Goal: Task Accomplishment & Management: Complete application form

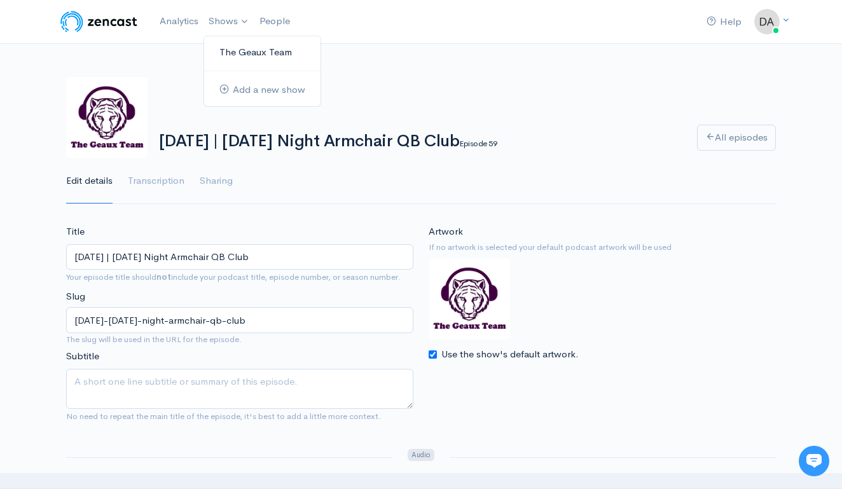
click at [233, 52] on link "The Geaux Team" at bounding box center [262, 52] width 116 height 22
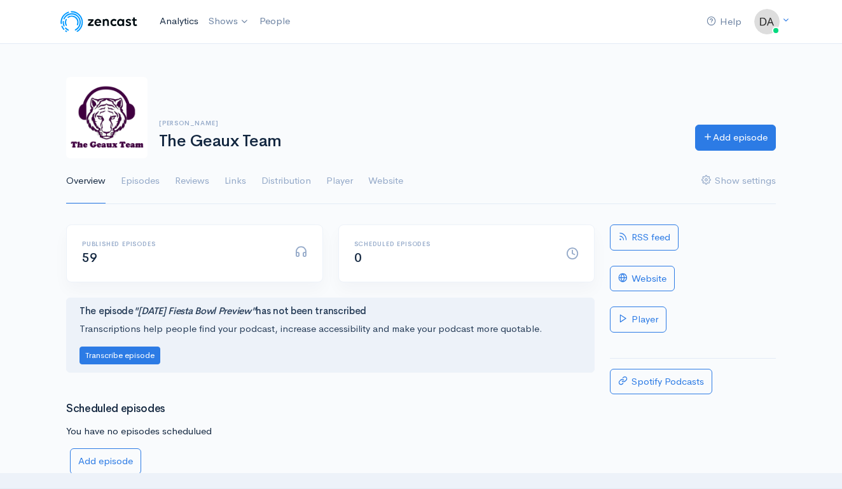
click at [173, 18] on link "Analytics" at bounding box center [179, 21] width 49 height 27
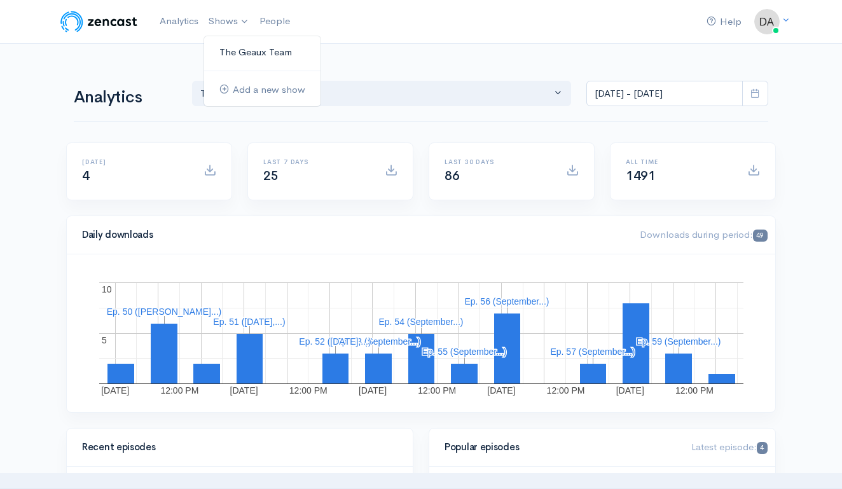
click at [244, 50] on link "The Geaux Team" at bounding box center [262, 52] width 116 height 22
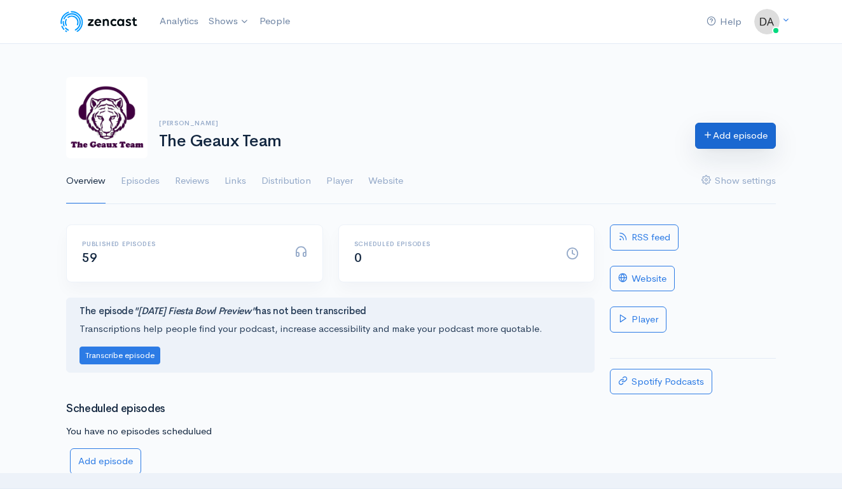
click at [744, 139] on link "Add episode" at bounding box center [735, 136] width 81 height 26
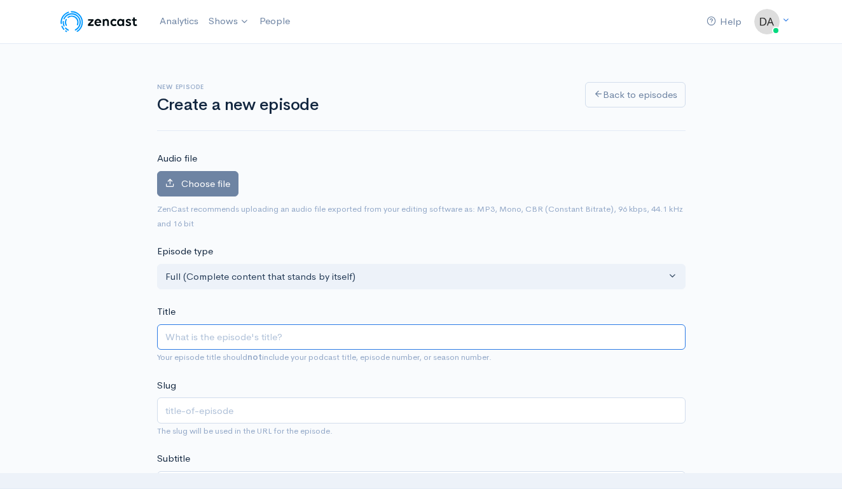
click at [240, 339] on input "Title" at bounding box center [421, 337] width 529 height 26
type input "S"
type input "s"
type input "Se"
type input "se"
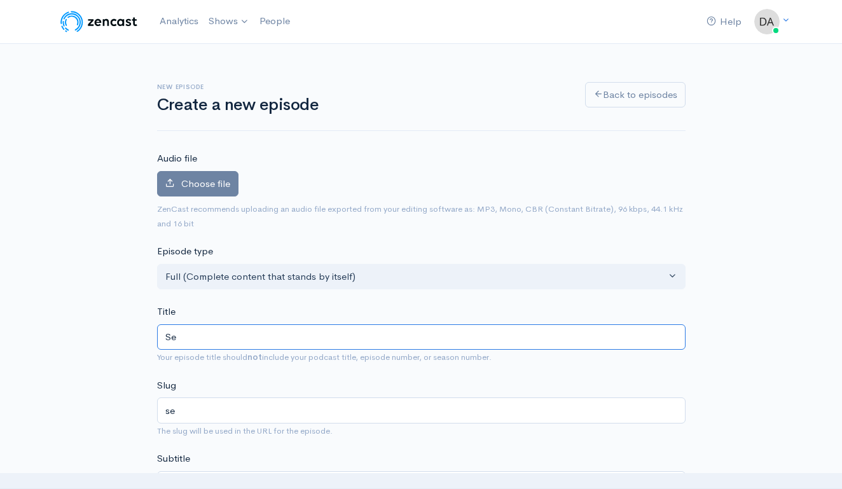
type input "Sep"
type input "sep"
type input "Sept"
type input "sept"
type input "Septe"
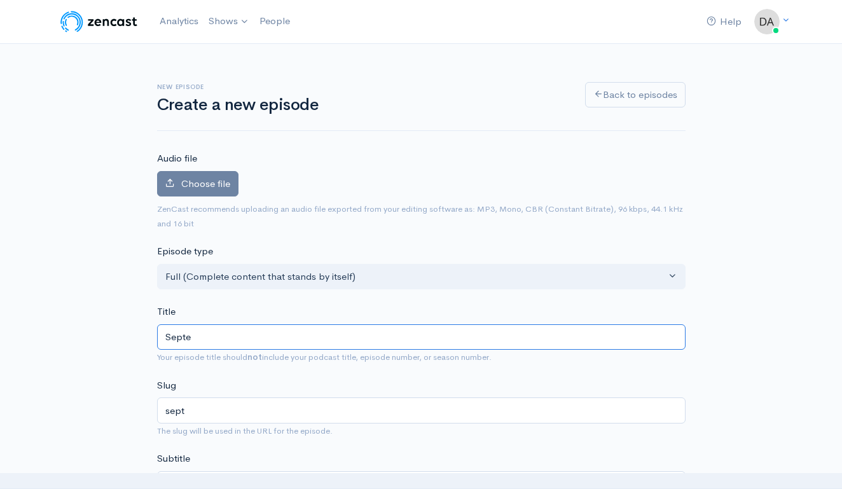
type input "septe"
type input "Septem"
type input "septem"
type input "Septemb"
type input "septemb"
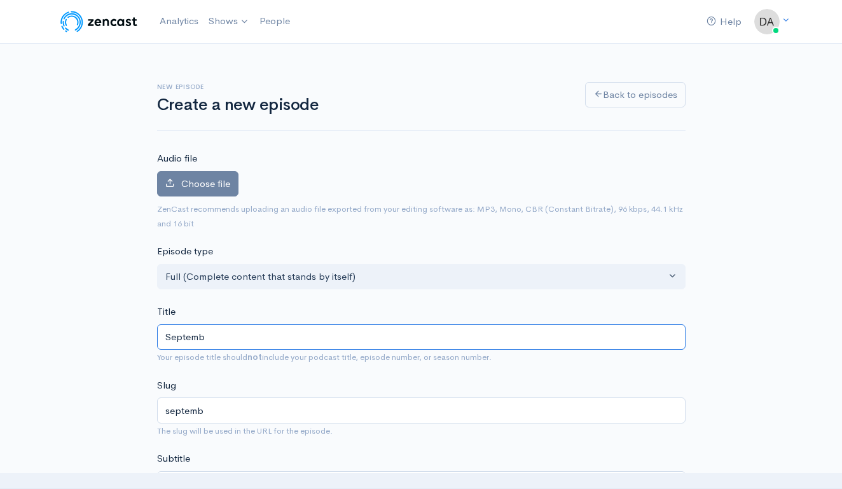
type input "Septembe"
type input "septembe"
type input "September"
type input "september"
type input "September 9"
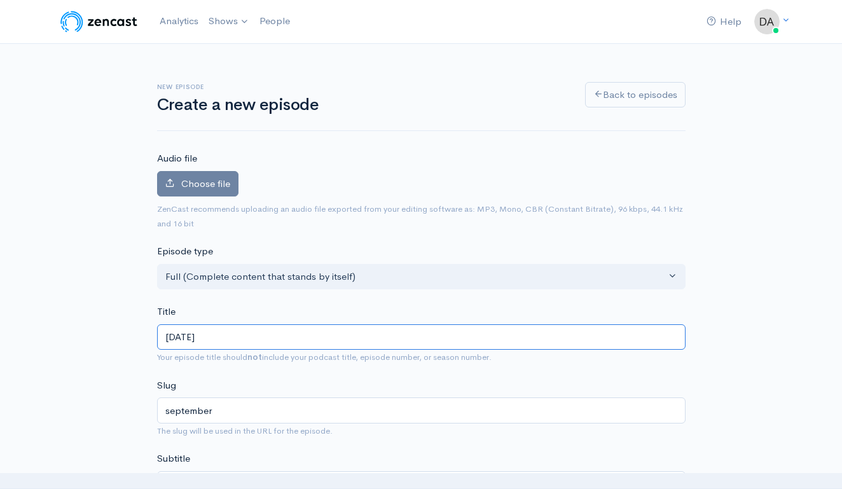
type input "september-9"
type input "September 9, 2"
type input "september-9-2"
type input "September 9, 20"
type input "september-9-20"
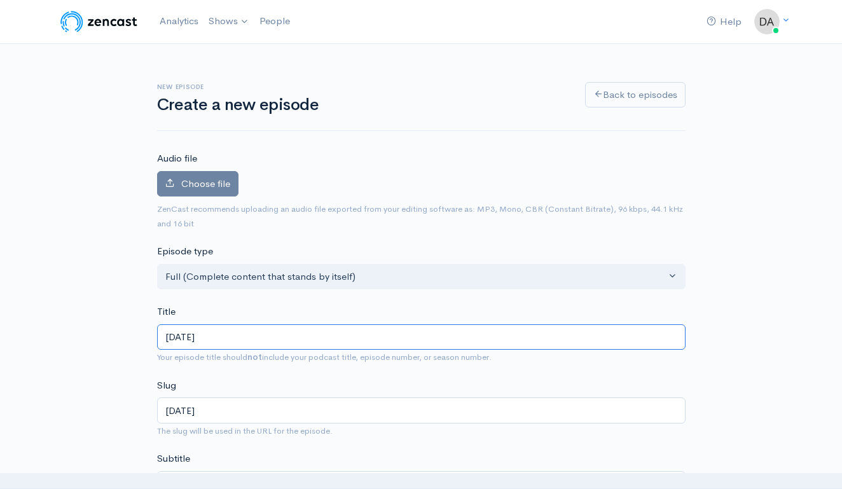
type input "September 9, 202"
type input "september-9-202"
type input "September 9, 2025"
type input "september-9-2025"
type input "September 9, 2025 | F"
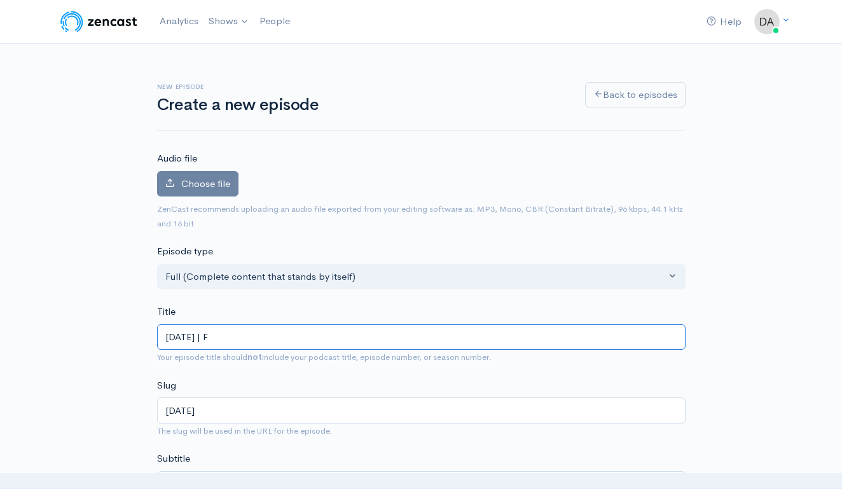
type input "september-9-2025-f"
type input "September 9, 2025 | Fl"
type input "september-9-2025-fl"
type input "September 9, 2025 | Flo"
type input "september-9-2025-flo"
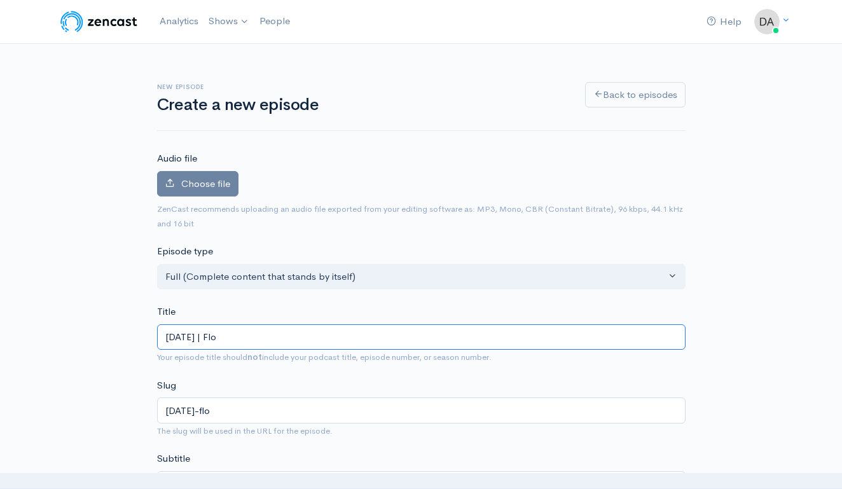
type input "September 9, 2025 | Flor"
type input "september-9-2025-flor"
type input "September 9, 2025 | Flori"
type input "september-9-2025-flori"
type input "September 9, 2025 | Florid"
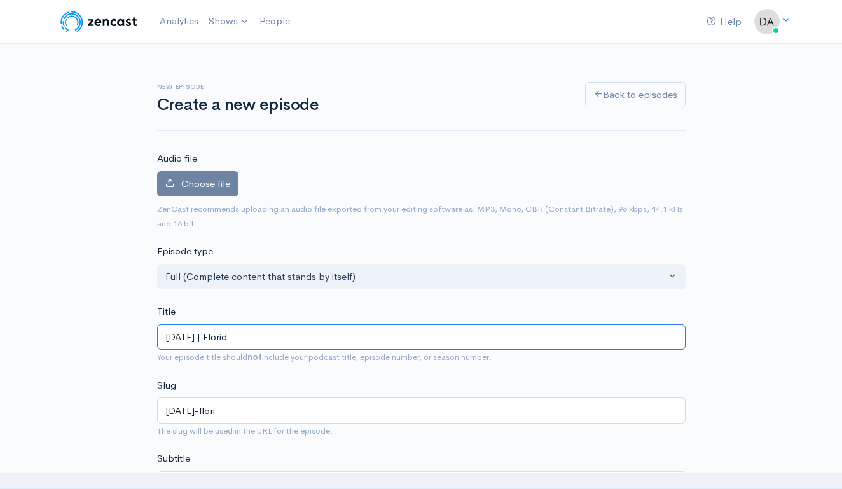
type input "september-9-2025-florid"
type input "September 9, 2025 | Florida"
type input "september-9-2025-florida"
type input "September 9, 2025 | Florida P"
type input "september-9-2025-florida-p"
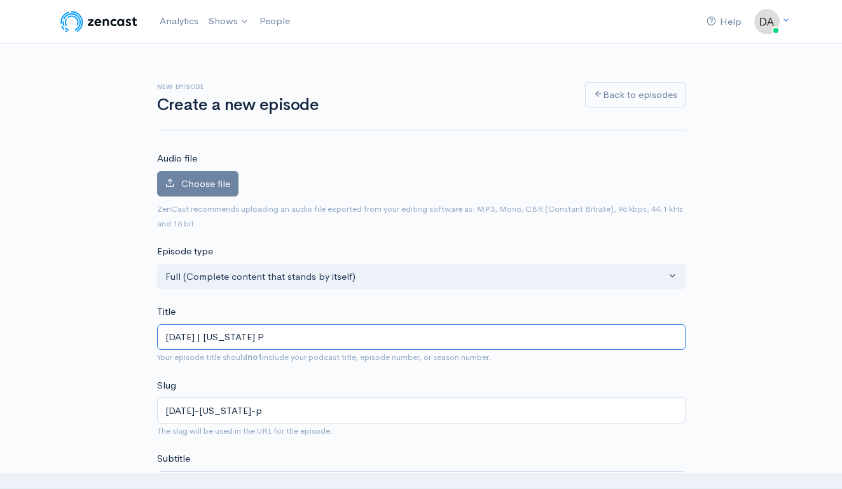
type input "September 9, 2025 | Florida Pr"
type input "september-9-2025-florida-pr"
type input "September 9, 2025 | Florida Pre"
type input "september-9-2025-florida-pre"
type input "September 9, 2025 | Florida Prev"
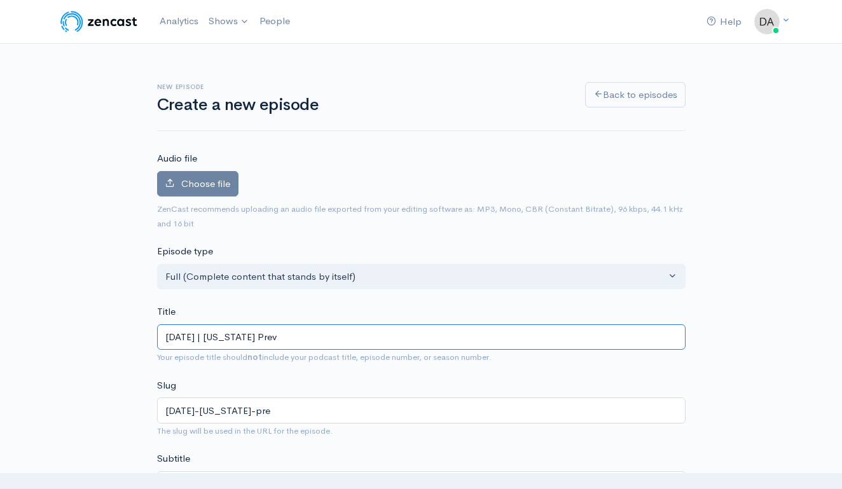
type input "september-9-2025-florida-prev"
type input "September 9, 2025 | Florida Previ"
type input "september-9-2025-florida-previ"
type input "September 9, 2025 | Florida Previe"
type input "september-9-2025-florida-previe"
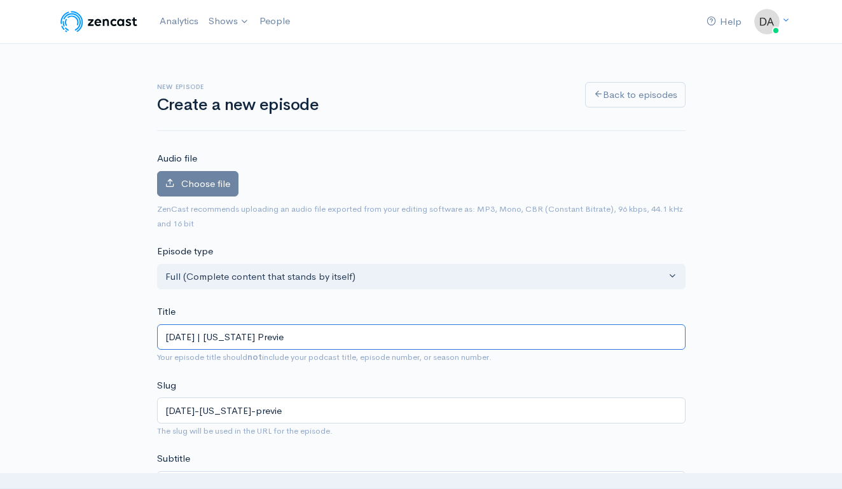
type input "[DATE] | [US_STATE] Preview"
type input "[DATE]-[US_STATE]-preview"
click at [256, 336] on input "[DATE] | [US_STATE] Preview" at bounding box center [421, 337] width 529 height 26
type input "September 9, 2025 | LFlorida Preview"
type input "september-9-2025-lflorida-preview"
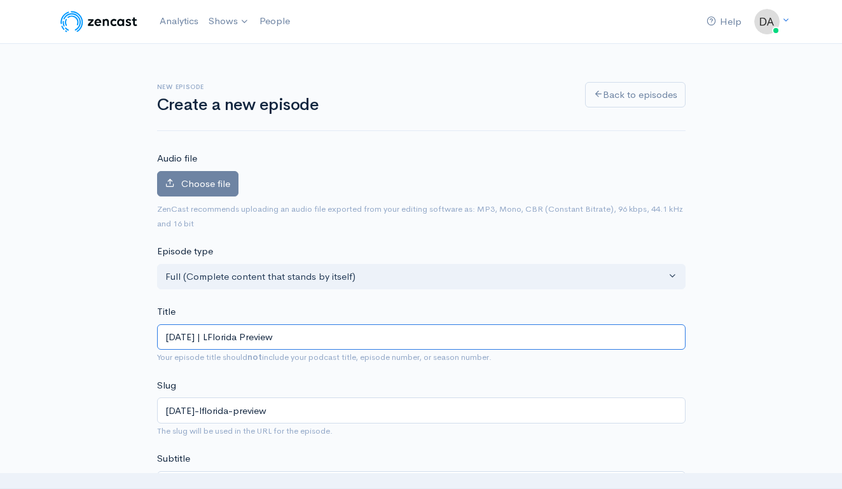
type input "September 9, 2025 | LSFlorida Preview"
type input "september-9-2025-lsflorida-preview"
type input "September 9, 2025 | LSUFlorida Preview"
type input "september-9-2025-lsuflorida-preview"
type input "September 9, 2025 | LSU Florida Preview"
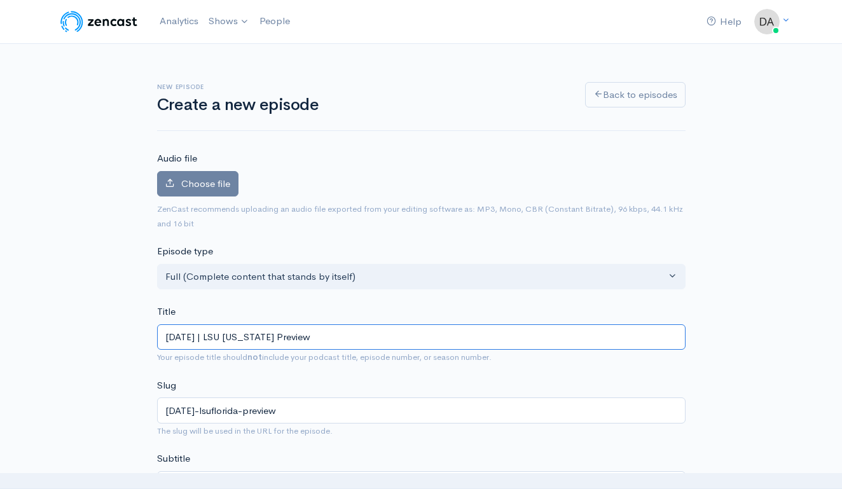
type input "september-9-2025-lsu-florida-preview"
type input "September 9, 2025 | LSU vFlorida Preview"
type input "september-9-2025-lsu-vflorida-preview"
type input "September 9, 2025 | LSU vsFlorida Preview"
type input "september-9-2025-lsu-vsflorida-preview"
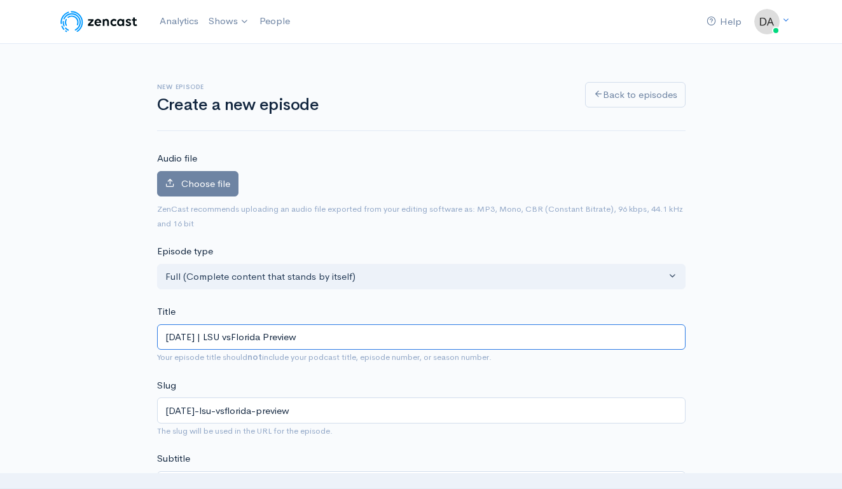
type input "September 9, 2025 | LSU vs Florida Preview"
type input "september-9-2025-lsu-vs-florida-preview"
type input "September 9, 2025 | LSU vsFlorida Preview"
type input "september-9-2025-lsu-vsflorida-preview"
type input "September 9, 2025 | LSU vs. Florida Preview"
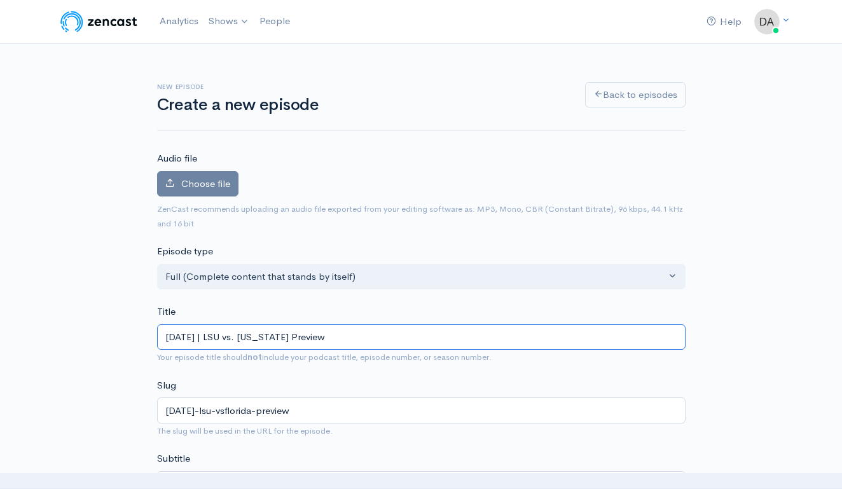
type input "september-9-2025-lsu-vs-florida-preview"
type input "September 9, 2025 | LSU vs.Florida Preview"
type input "september-9-2025-lsu-vsflorida-preview"
type input "September 9, 2025 | LSU vFlorida Preview"
type input "september-9-2025-lsu-vflorida-preview"
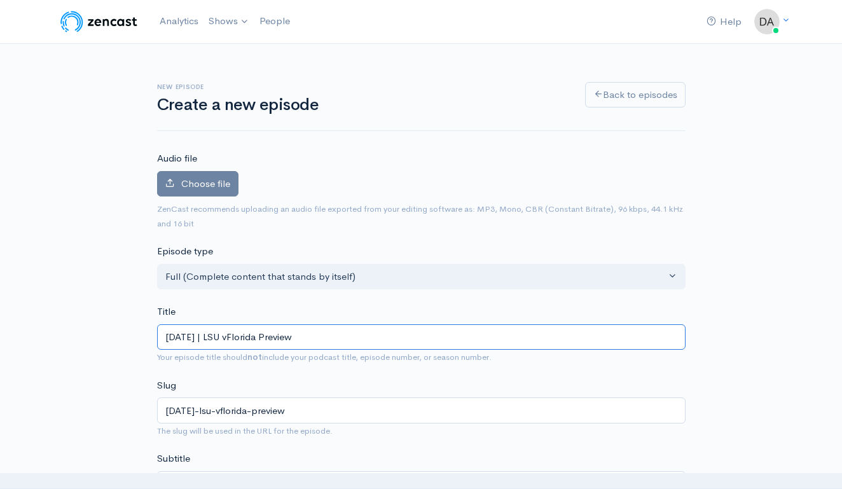
type input "September 9, 2025 | LSU Florida Preview"
type input "september-9-2025-lsu-florida-preview"
type input "September 9, 2025 | LSUFlorida Preview"
type input "september-9-2025-lsuflorida-preview"
type input "September 9, 2025 | LSFlorida Preview"
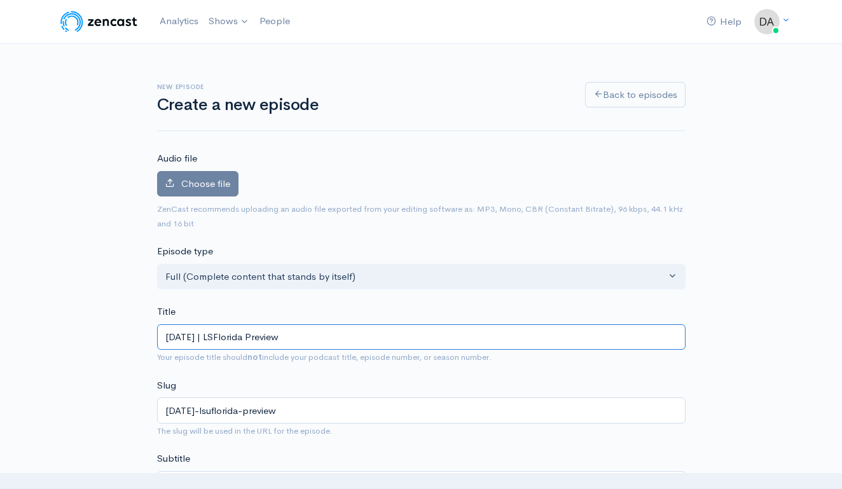
type input "september-9-2025-lsflorida-preview"
type input "September 9, 2025 | LFlorida Preview"
type input "september-9-2025-lflorida-preview"
type input "[DATE] | [US_STATE] Preview"
type input "[DATE]-[US_STATE]-preview"
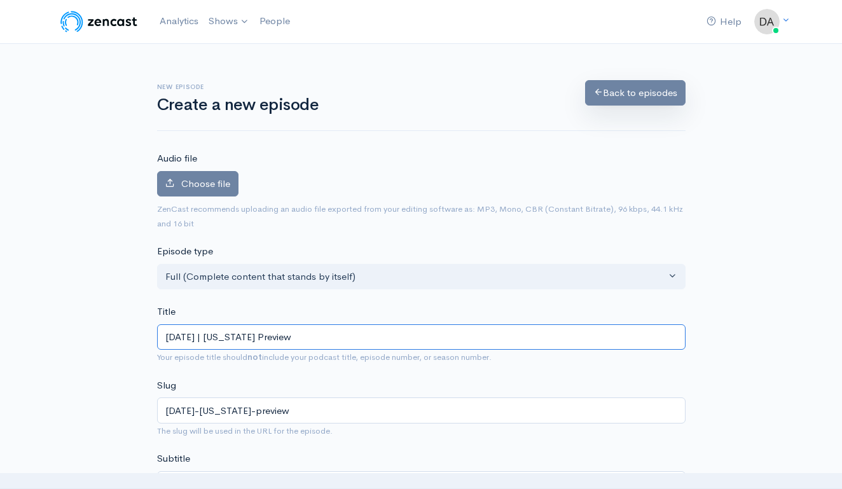
type input "[DATE] | [US_STATE] Preview"
click at [633, 93] on link "Back to episodes" at bounding box center [635, 93] width 100 height 26
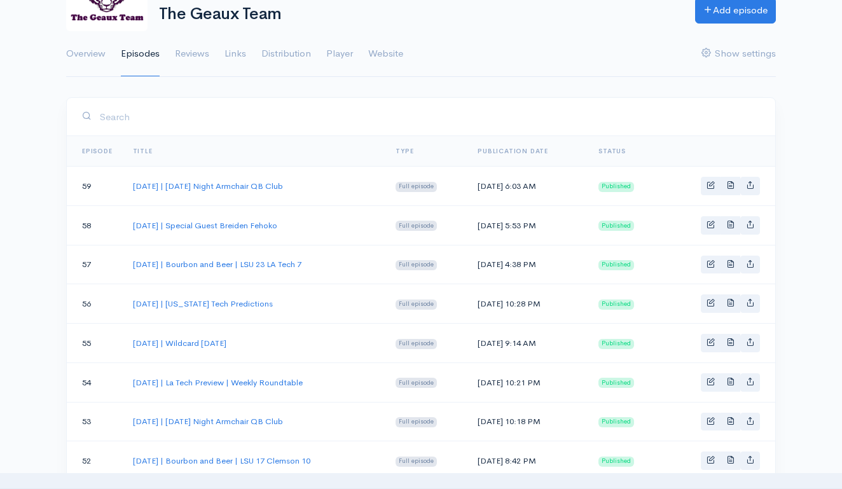
scroll to position [131, 0]
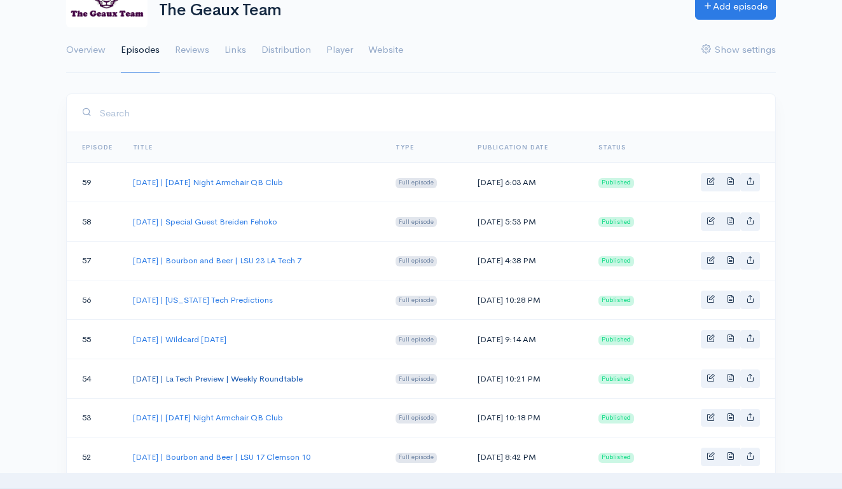
click at [303, 373] on link "[DATE] | La Tech Preview | Weekly Roundtable" at bounding box center [218, 378] width 170 height 11
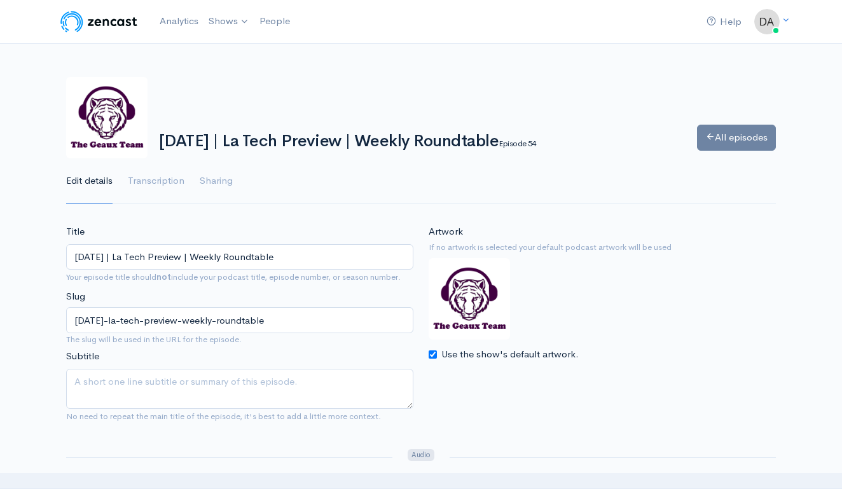
click at [744, 141] on link "All episodes" at bounding box center [736, 138] width 79 height 26
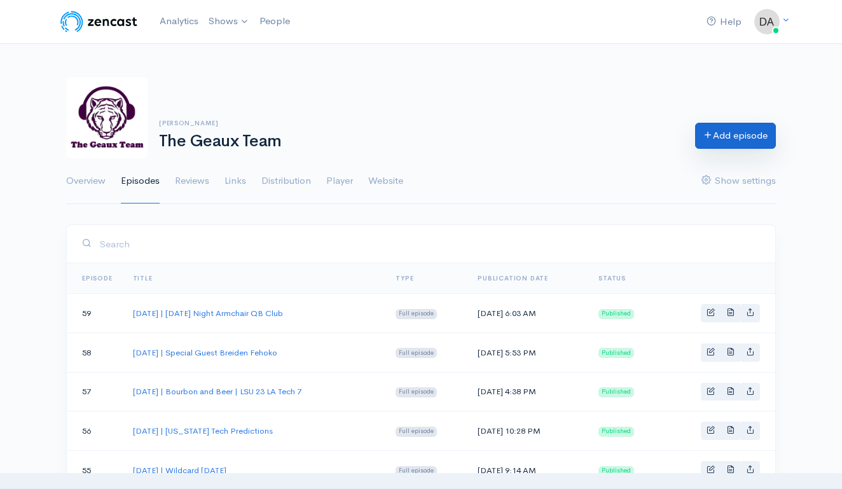
click at [712, 131] on link "Add episode" at bounding box center [735, 136] width 81 height 26
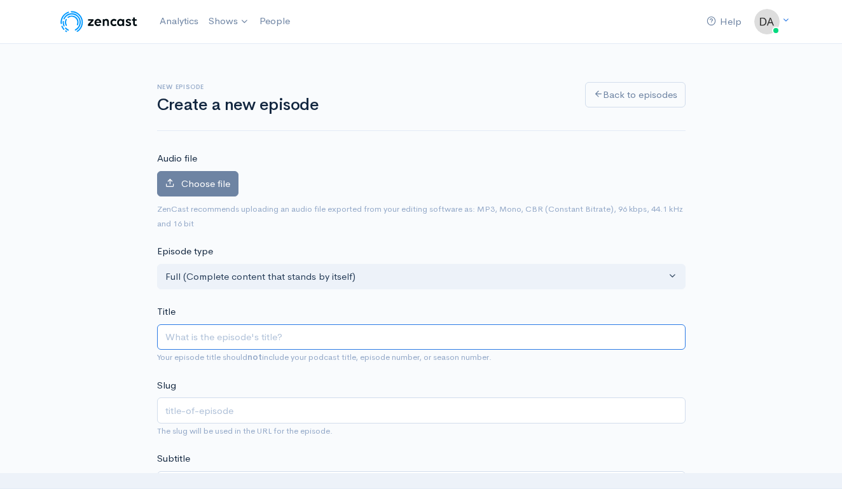
click at [335, 324] on input "Title" at bounding box center [421, 337] width 529 height 26
type input "S"
type input "s"
type input "Se"
type input "se"
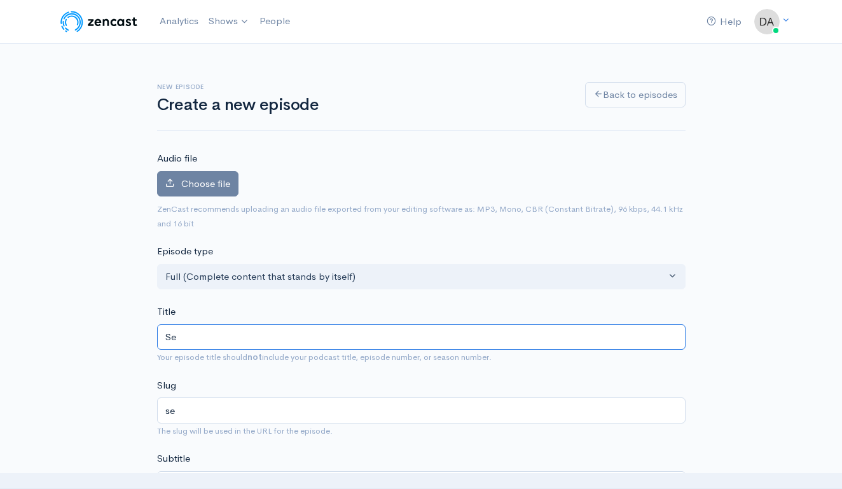
type input "Sep"
type input "sep"
type input "Sept"
type input "sept"
click at [221, 336] on input "[DATE] | La Tech Preview | Weekly Roundtable" at bounding box center [421, 337] width 529 height 26
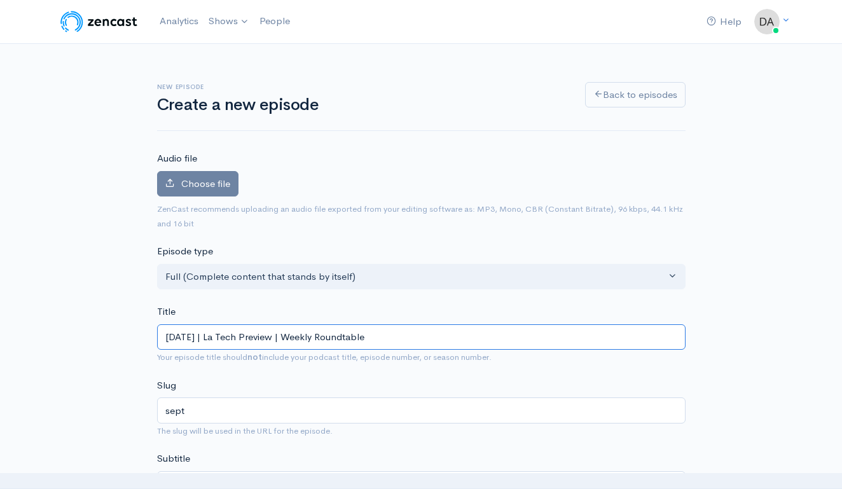
type input "September , 2025 | La Tech Preview | Weekly Roundtable"
type input "september-2025-la-tech-preview-weekly-roundtable"
type input "September 9, 2025 | La Tech Preview | Weekly Roundtable"
type input "september-9-2025-la-tech-preview-weekly-roundtable"
drag, startPoint x: 258, startPoint y: 331, endPoint x: 589, endPoint y: 389, distance: 336.4
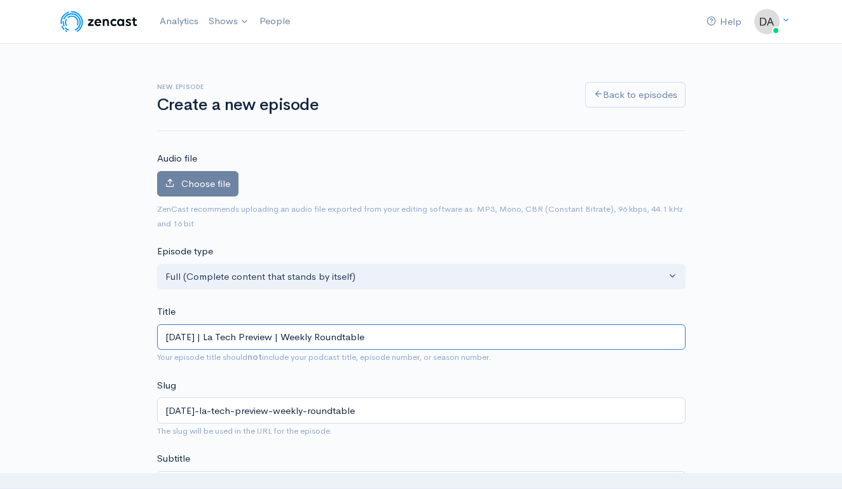
type input "September 9, 2025 | L"
type input "september-9-2025-l"
type input "September 9, 2025 |"
type input "september-9-2025"
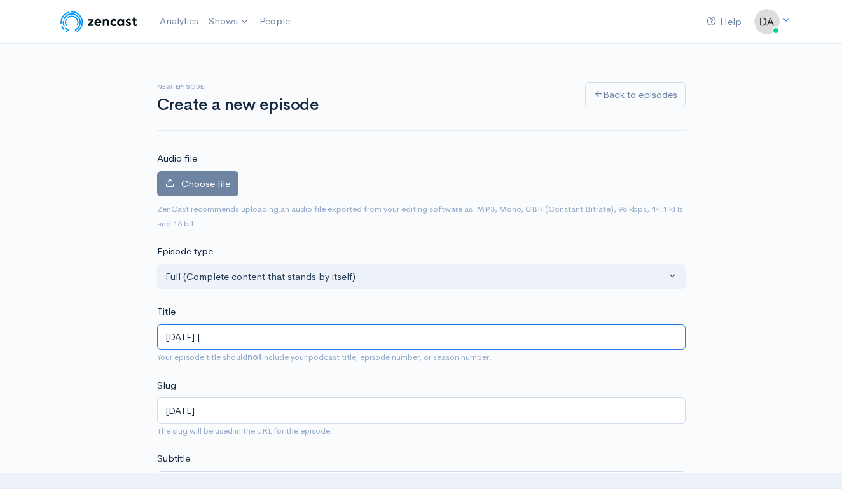
type input "September 9, 2025 | F"
type input "september-9-2025-f"
type input "September 9, 2025 | Fl"
type input "september-9-2025-fl"
type input "September 9, 2025 | Flo"
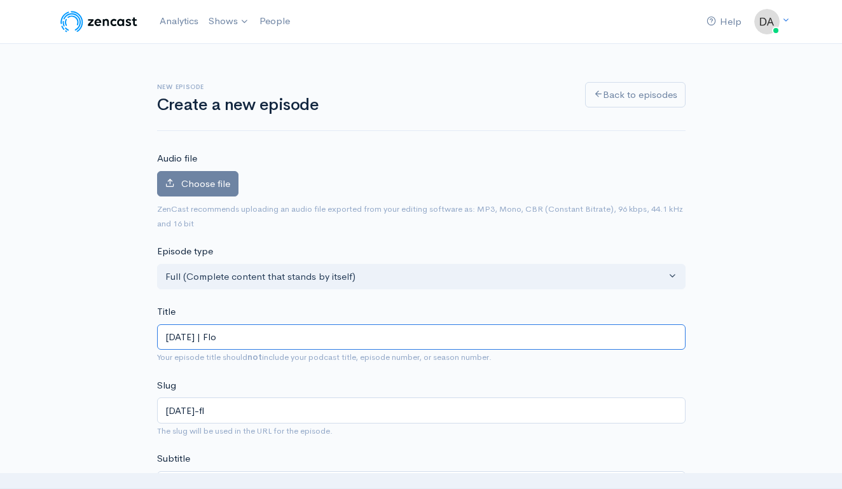
type input "september-9-2025-flo"
type input "September 9, 2025 | Flor"
type input "september-9-2025-flor"
type input "September 9, 2025 | Flori"
type input "september-9-2025-flori"
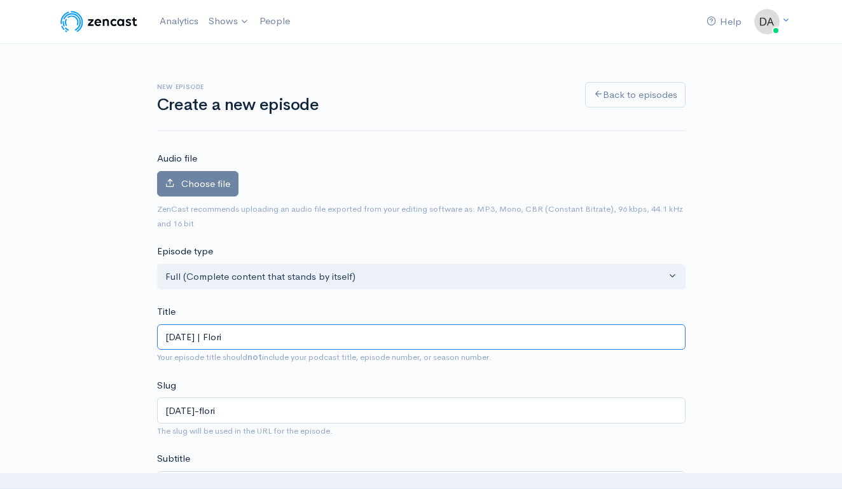
type input "September 9, 2025 | Florid"
type input "september-9-2025-florid"
type input "September 9, 2025 | Florids"
type input "september-9-2025-florids"
type input "September 9, 2025 | Florid"
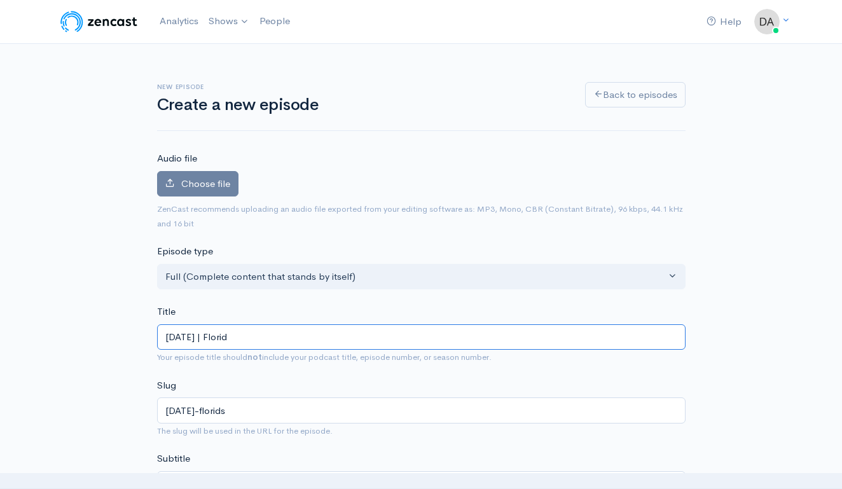
type input "september-9-2025-florid"
type input "September 9, 2025 | Florida"
type input "september-9-2025-florida"
type input "September 9, 2025 | Florida P"
type input "september-9-2025-florida-p"
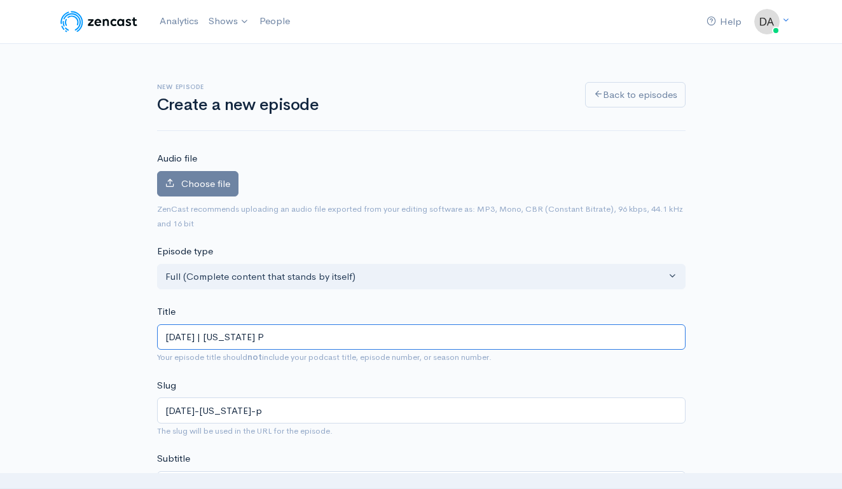
type input "September 9, 2025 | Florida Pr"
type input "september-9-2025-florida-pr"
type input "September 9, 2025 | Florida Prv"
type input "september-9-2025-florida-prv"
type input "September 9, 2025 | Florida Pr"
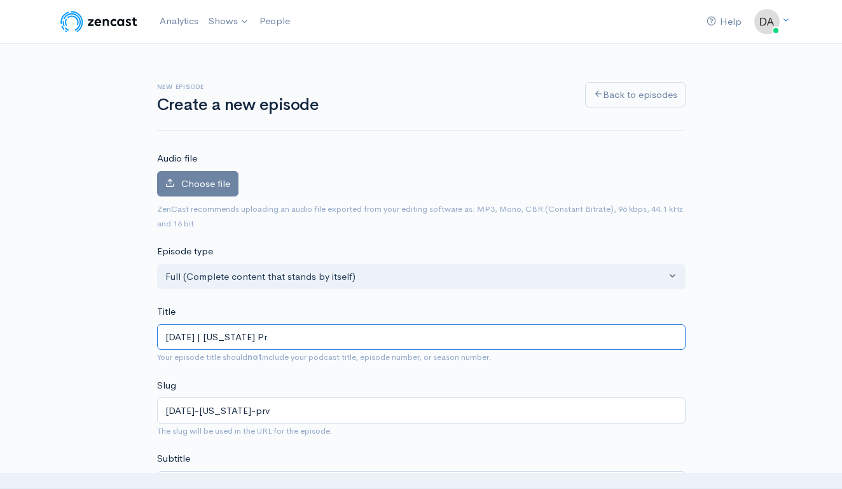
type input "september-9-2025-florida-pr"
type input "September 9, 2025 | Florida Pre"
type input "september-9-2025-florida-pre"
type input "September 9, 2025 | Florida Prev"
type input "september-9-2025-florida-prev"
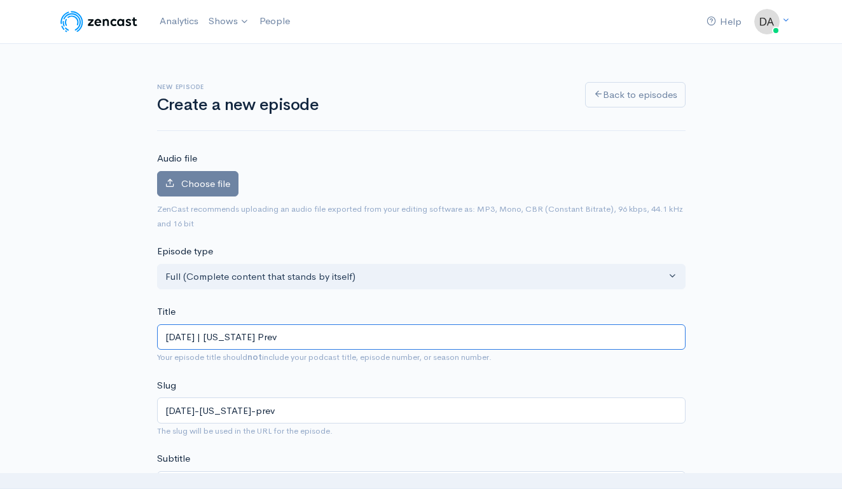
type input "September 9, 2025 | Florida Previ"
type input "september-9-2025-florida-previ"
type input "September 9, 2025 | Florida Previe"
type input "september-9-2025-florida-previe"
type input "[DATE] | [US_STATE] Preview"
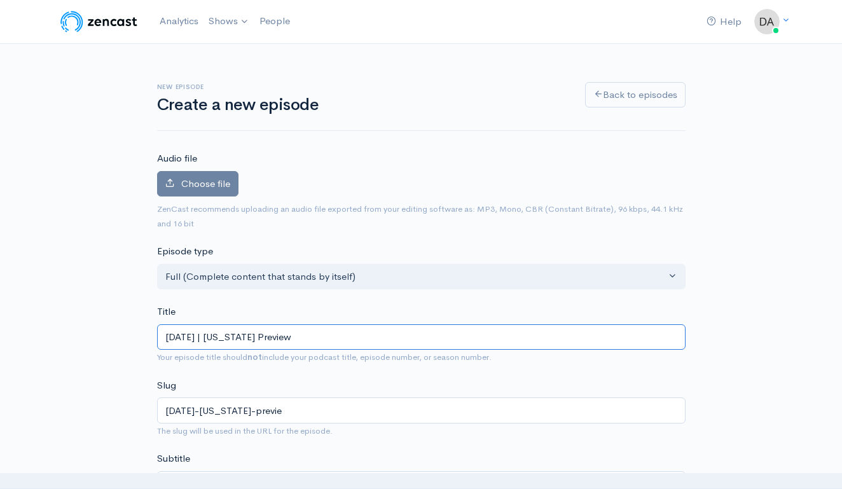
type input "[DATE]-[US_STATE]-preview"
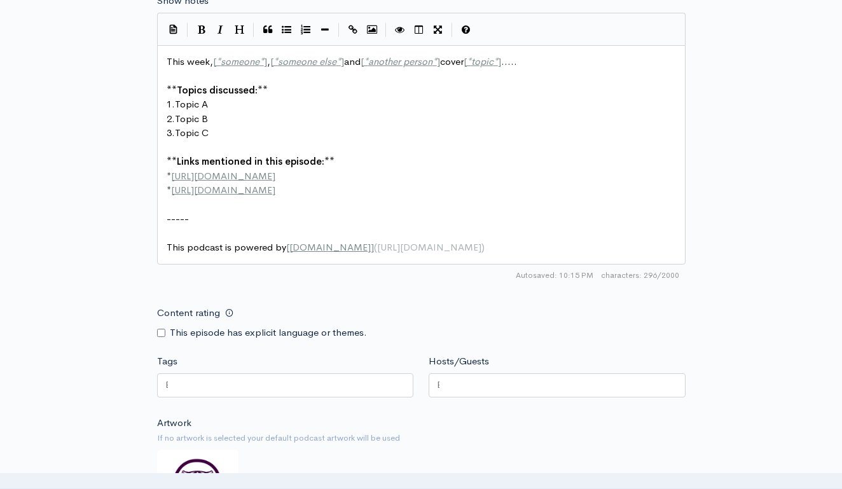
scroll to position [653, 0]
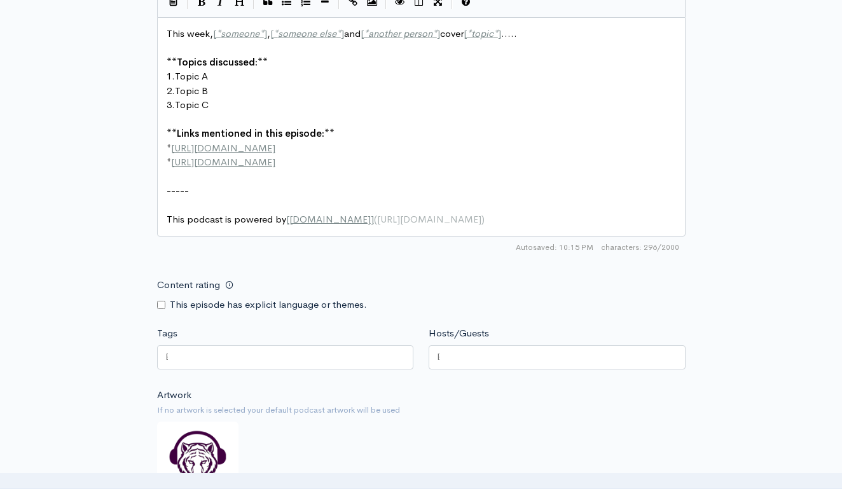
type input "[DATE] | [US_STATE] Preview"
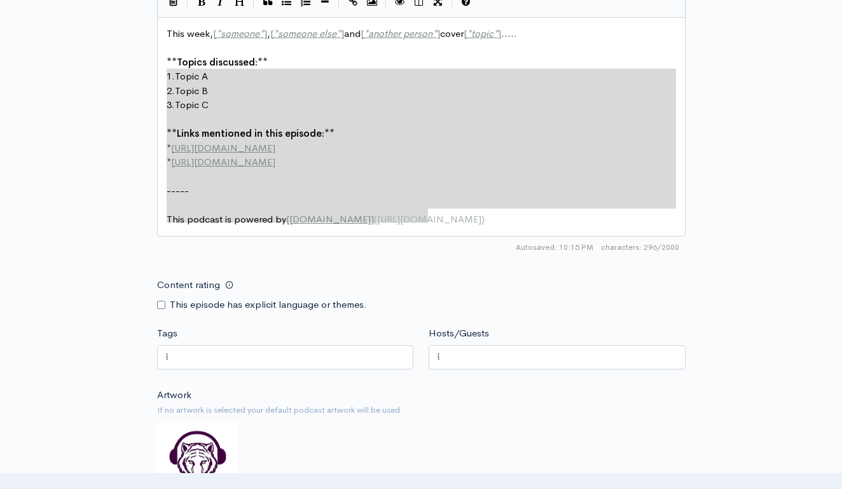
type textarea "This week, [*someone*], [*someone else*] and [*another person*] cover [*topic*]…"
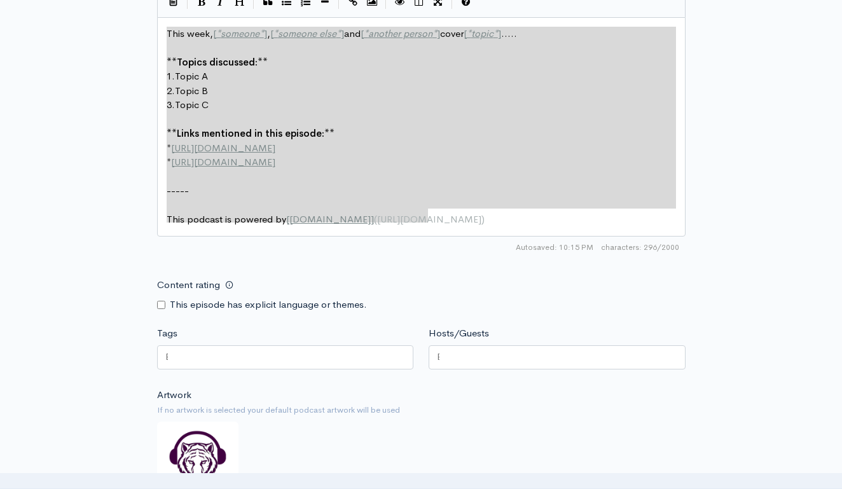
drag, startPoint x: 511, startPoint y: 212, endPoint x: 129, endPoint y: 19, distance: 427.5
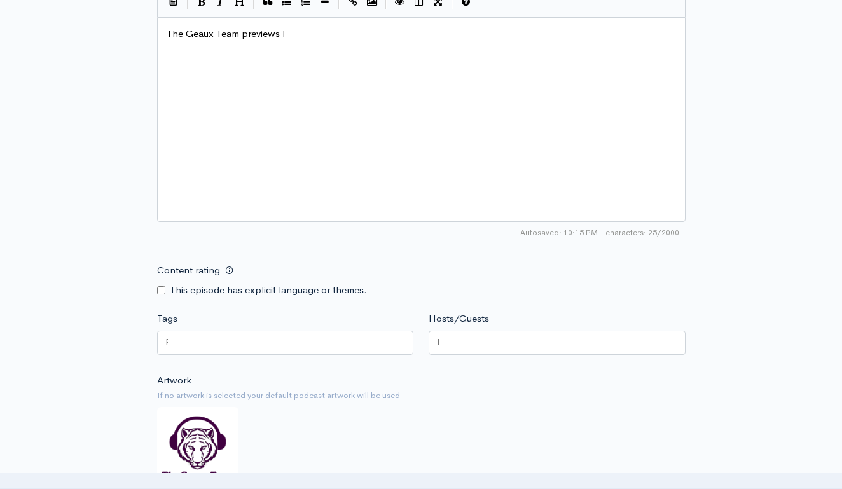
type textarea "The Geaux Team previews lsu"
type textarea "LSU's week 43"
type textarea "3"
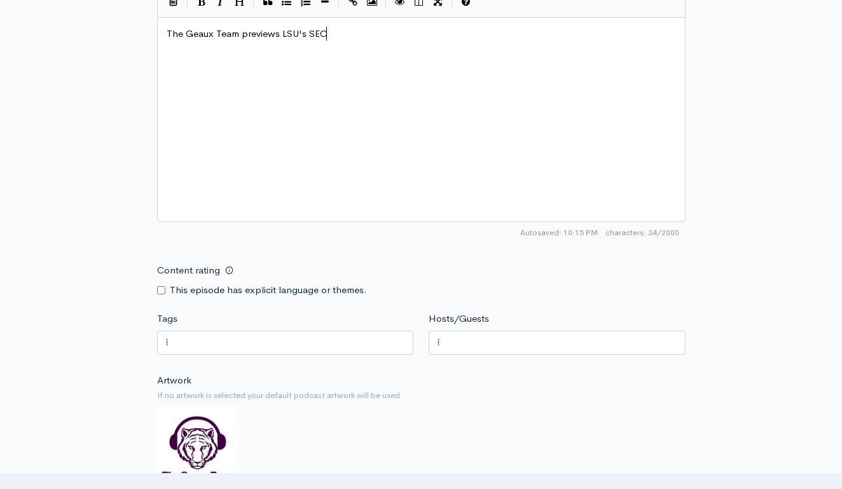
type textarea "SEC io"
type textarea "opening matchuo"
type textarea "p against Florida."
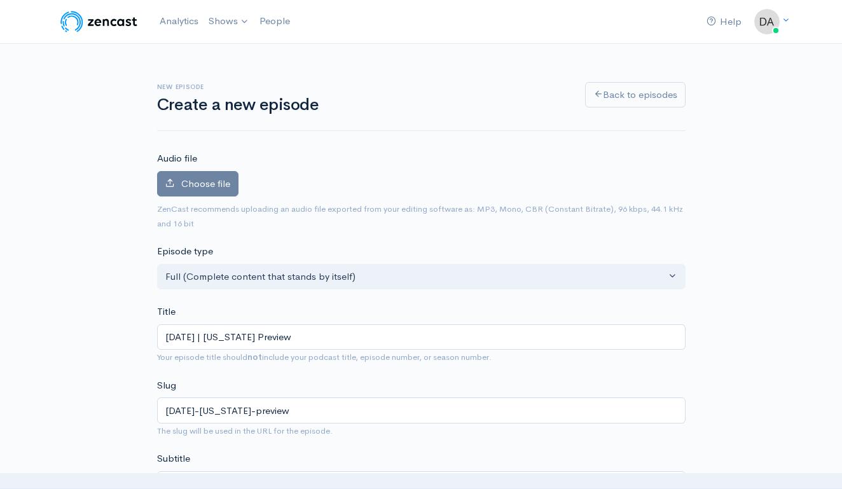
scroll to position [0, 0]
click at [211, 185] on span "Choose file" at bounding box center [205, 183] width 49 height 12
click at [0, 0] on input "Choose file" at bounding box center [0, 0] width 0 height 0
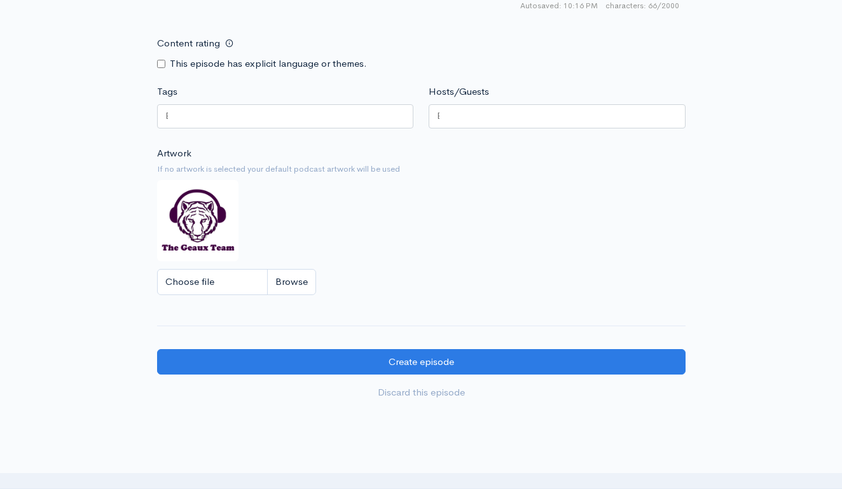
scroll to position [985, 0]
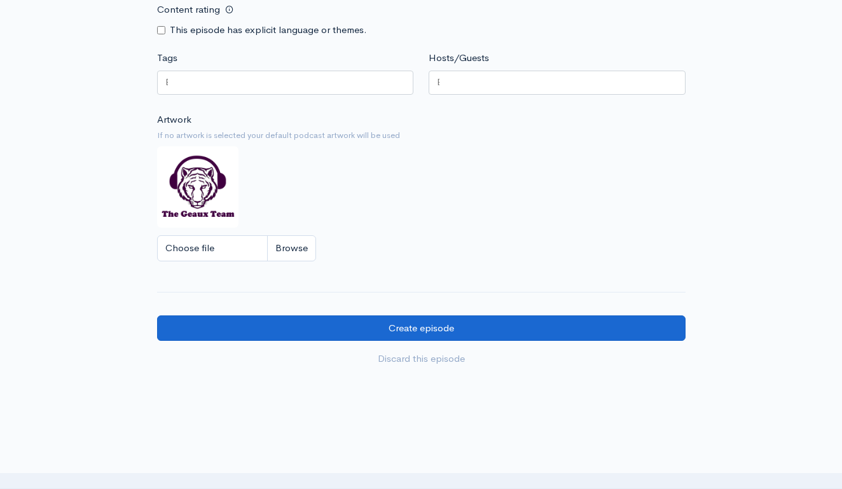
click at [446, 315] on input "Create episode" at bounding box center [421, 328] width 529 height 26
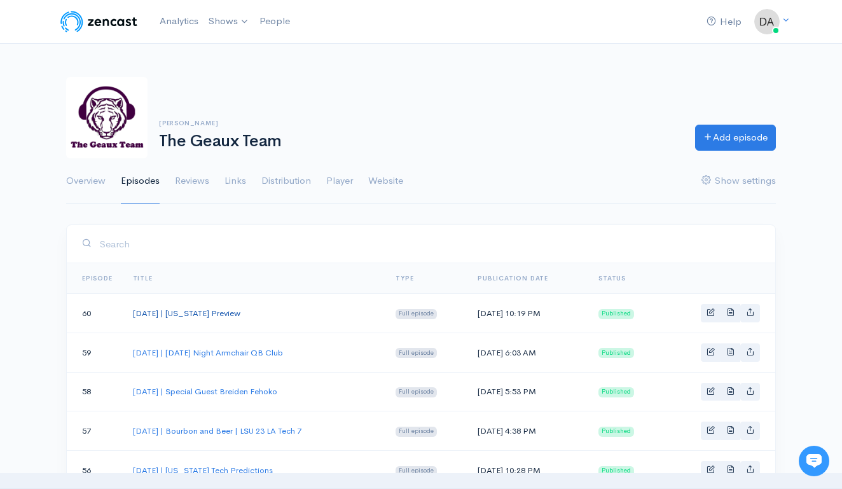
click at [240, 313] on link "[DATE] | [US_STATE] Preview" at bounding box center [186, 313] width 107 height 11
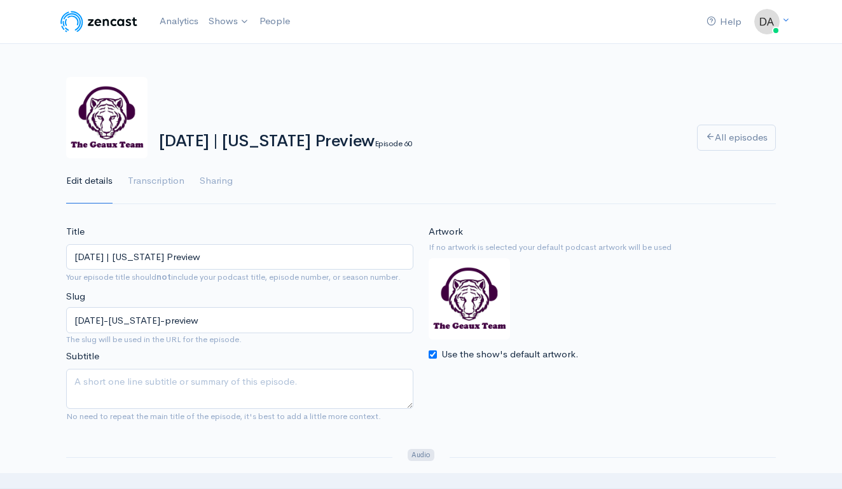
click at [271, 266] on input "[DATE] | [US_STATE] Preview" at bounding box center [239, 257] width 347 height 26
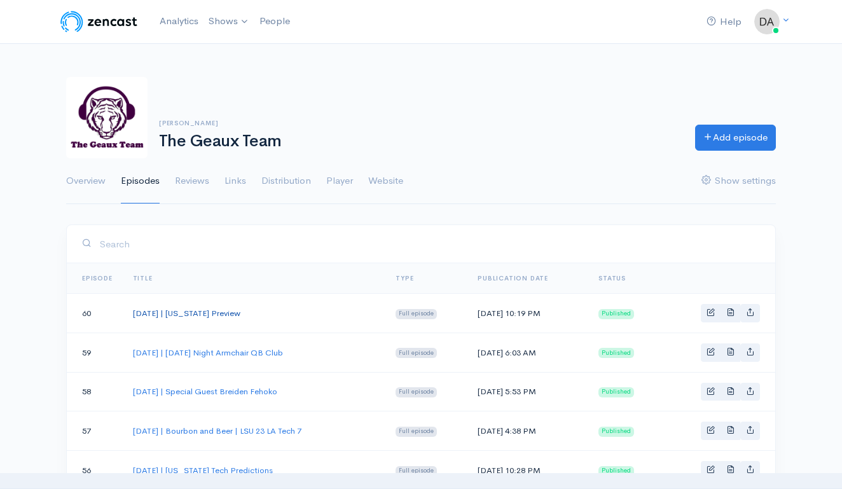
click at [230, 308] on link "[DATE] | [US_STATE] Preview" at bounding box center [186, 313] width 107 height 11
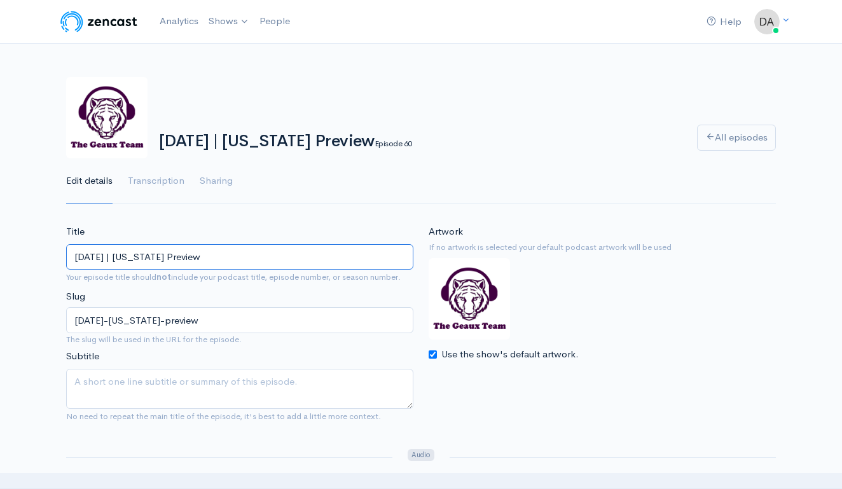
click at [208, 254] on input "[DATE] | [US_STATE] Preview" at bounding box center [239, 257] width 347 height 26
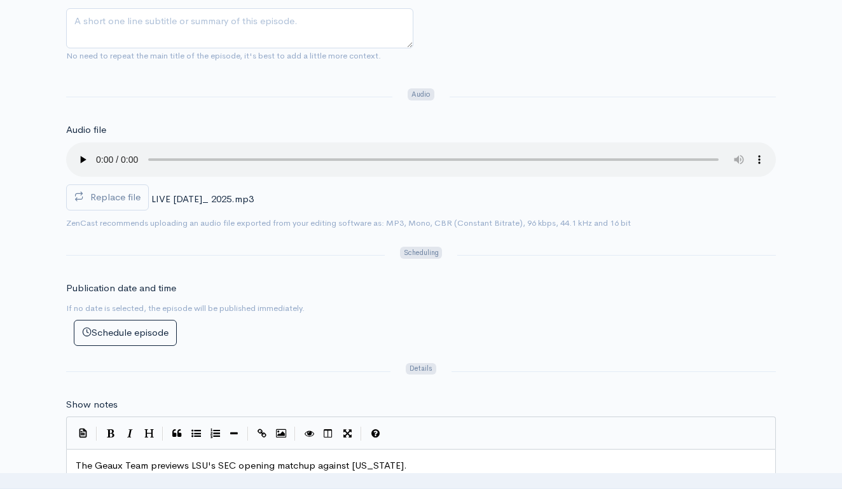
scroll to position [382, 0]
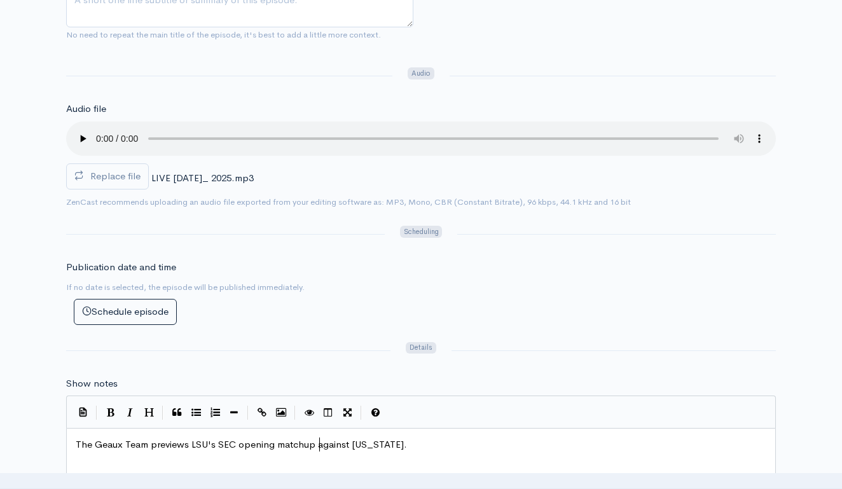
click at [319, 438] on span "The Geaux Team previews LSU's SEC opening matchup against [US_STATE]." at bounding box center [241, 444] width 331 height 12
type textarea "The Geaux Team previews LSU's SEC opening matchup against [US_STATE]."
